Goal: Transaction & Acquisition: Purchase product/service

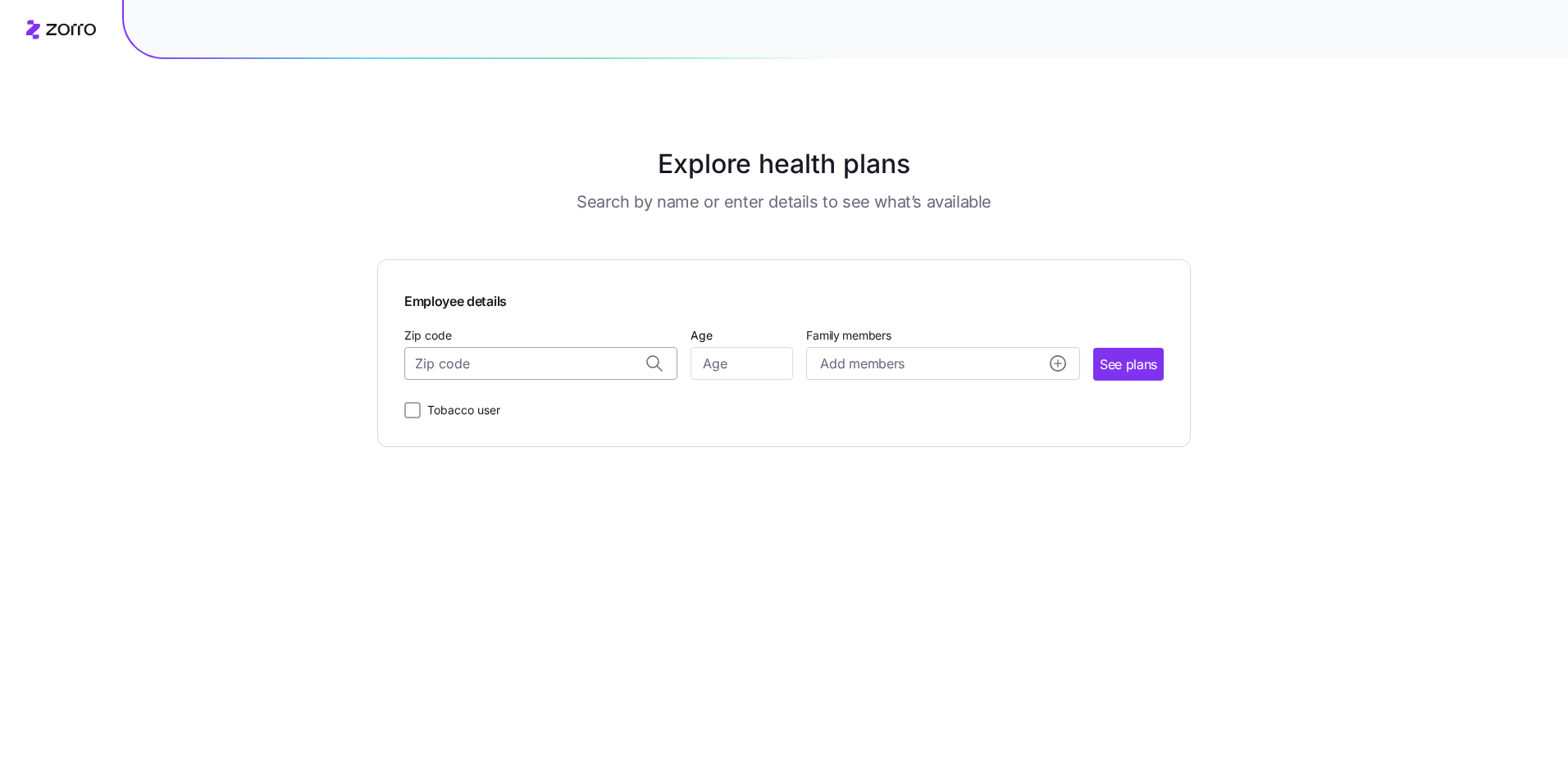
click at [546, 365] on input "Zip code" at bounding box center [541, 363] width 273 height 33
click at [552, 402] on span "47546, [GEOGRAPHIC_DATA], [GEOGRAPHIC_DATA]" at bounding box center [538, 406] width 229 height 21
type input "47546, [GEOGRAPHIC_DATA], [GEOGRAPHIC_DATA]"
click at [1133, 365] on span "See plans" at bounding box center [1129, 365] width 58 height 21
click at [755, 366] on input "Age" at bounding box center [741, 363] width 103 height 33
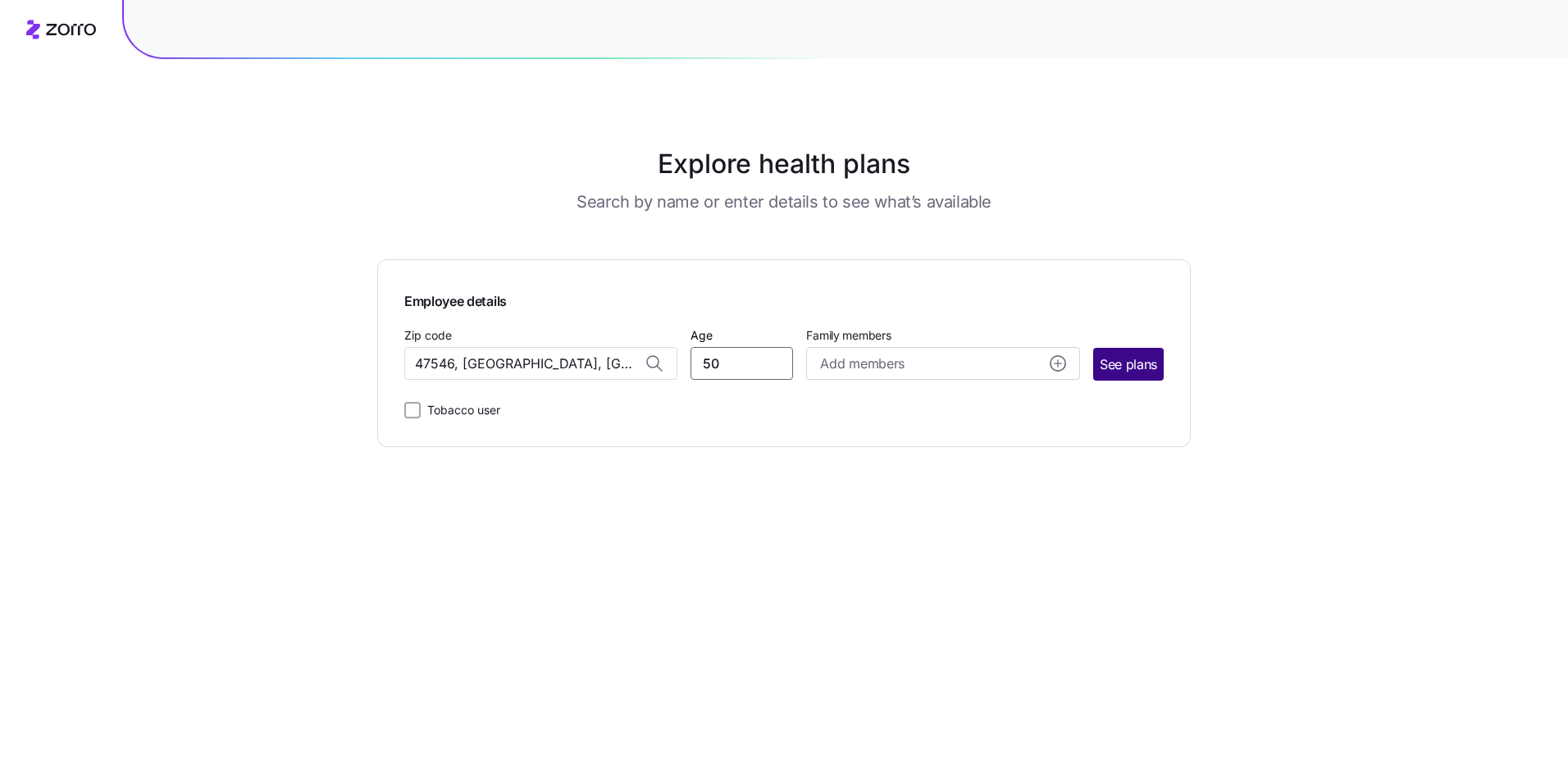
type input "50"
click at [1119, 370] on span "See plans" at bounding box center [1129, 365] width 58 height 21
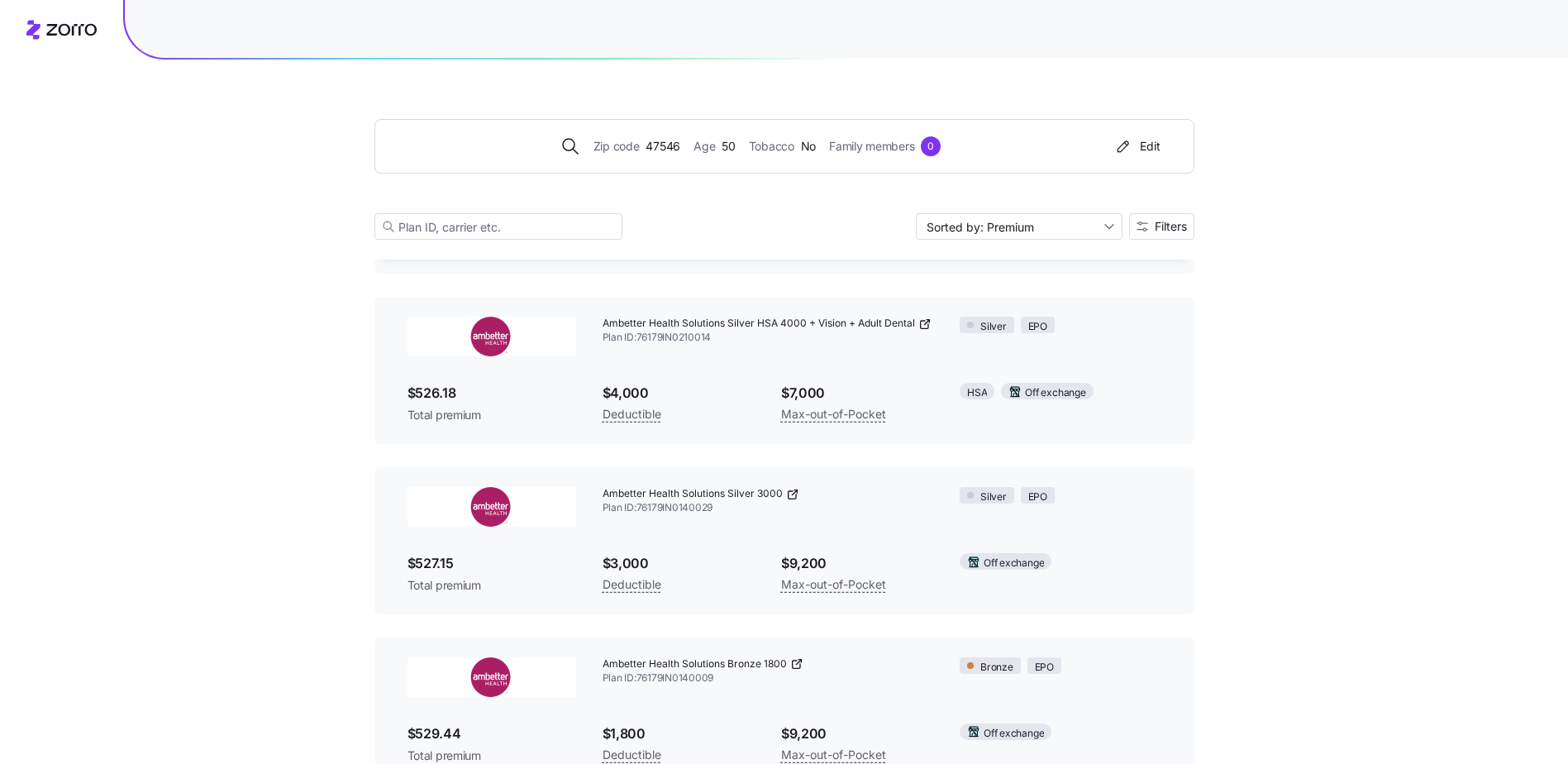
scroll to position [6862, 0]
